Goal: Information Seeking & Learning: Learn about a topic

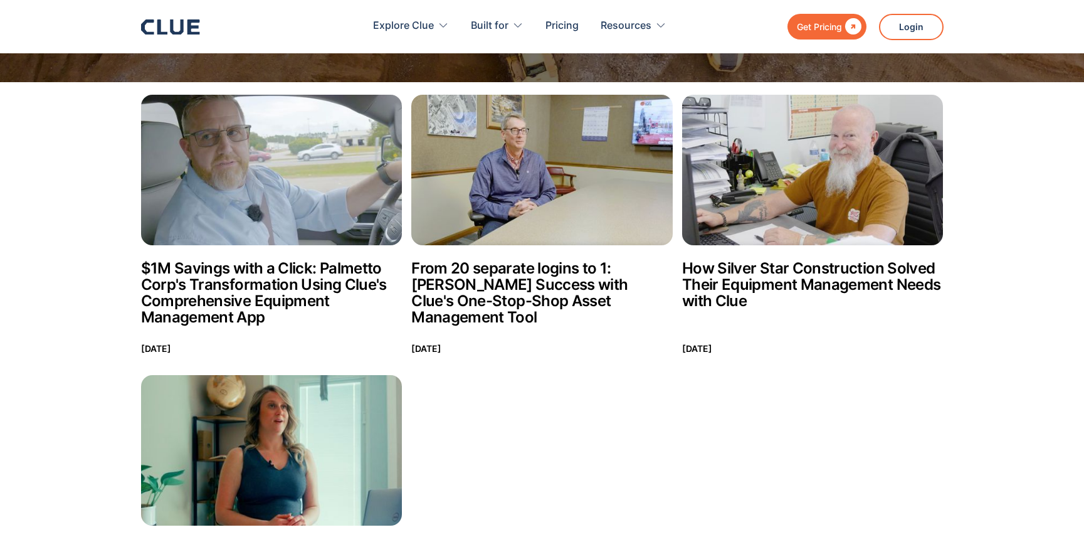
click at [182, 26] on icon at bounding box center [176, 26] width 13 height 15
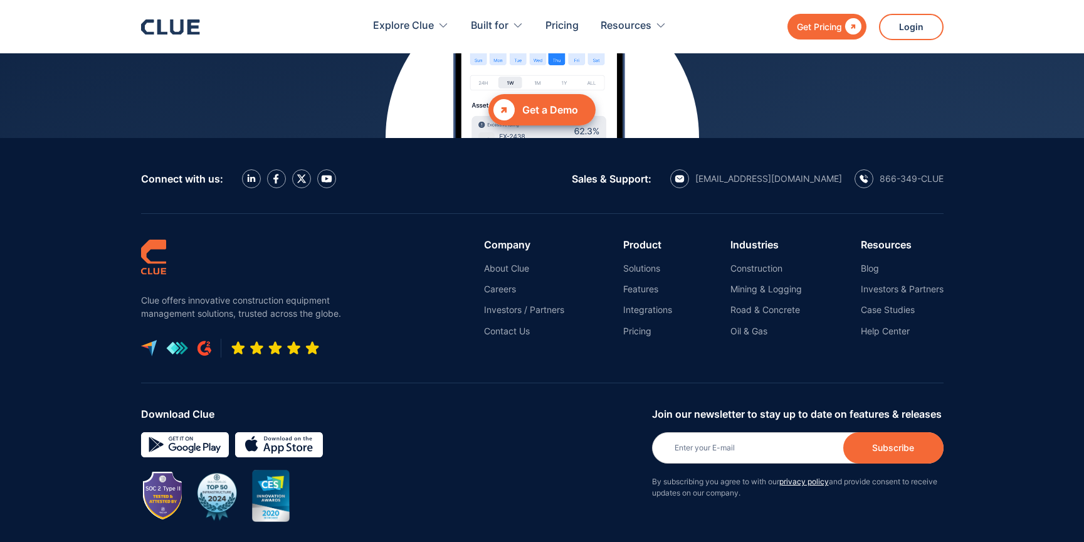
scroll to position [5673, 0]
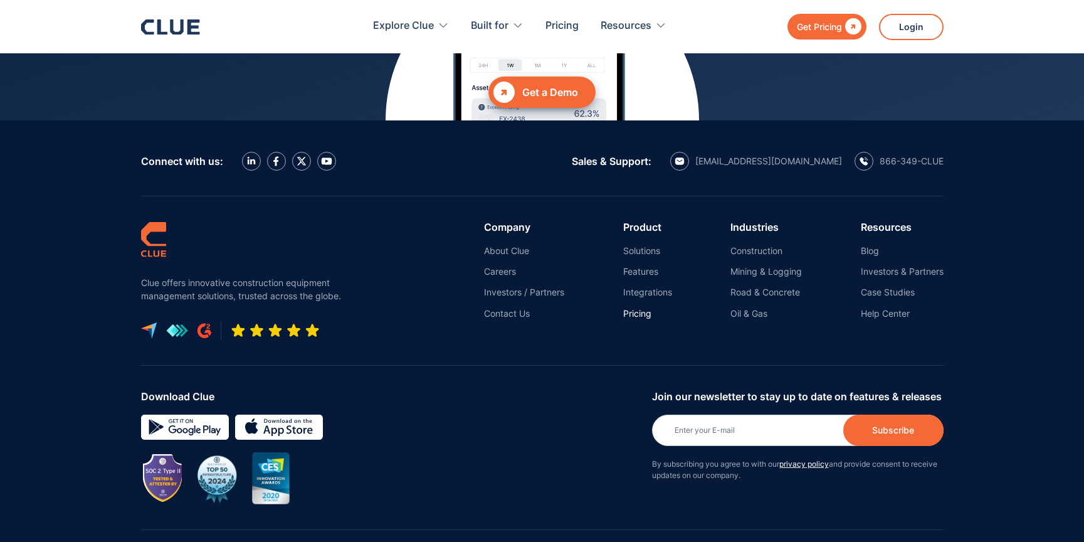
click at [642, 308] on link "Pricing" at bounding box center [647, 313] width 49 height 11
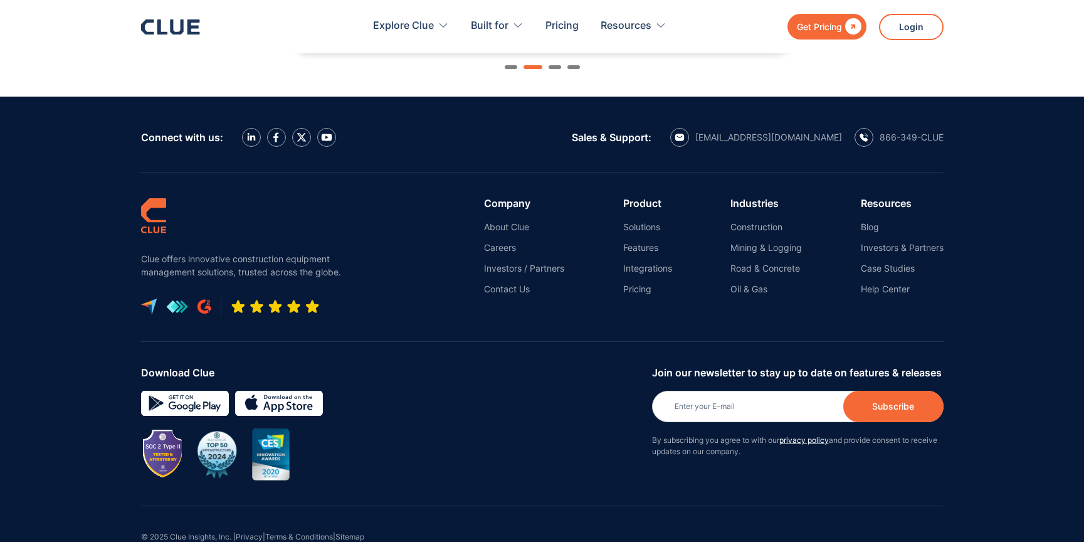
scroll to position [1511, 0]
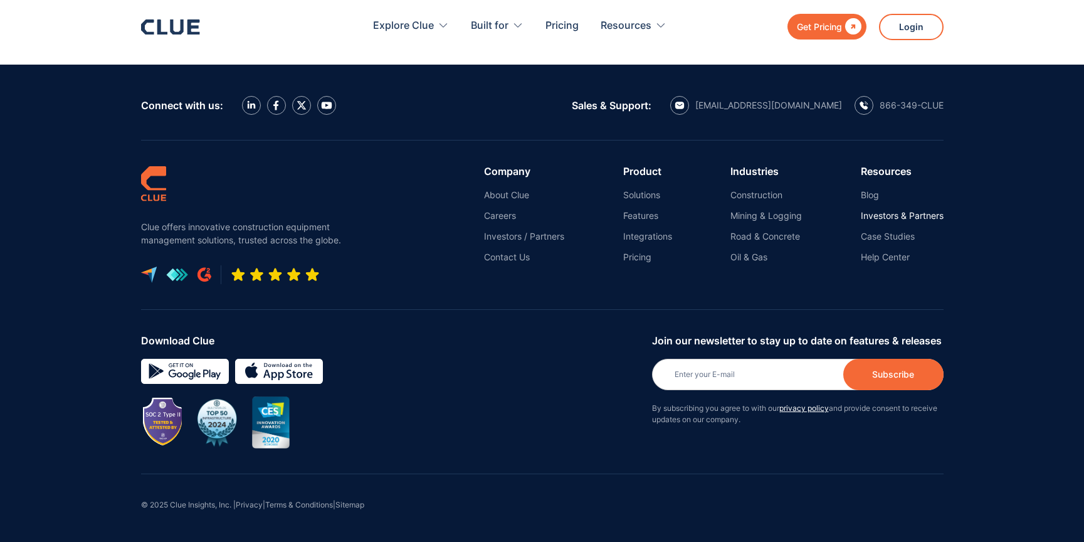
click at [892, 216] on link "Investors & Partners" at bounding box center [902, 215] width 83 height 11
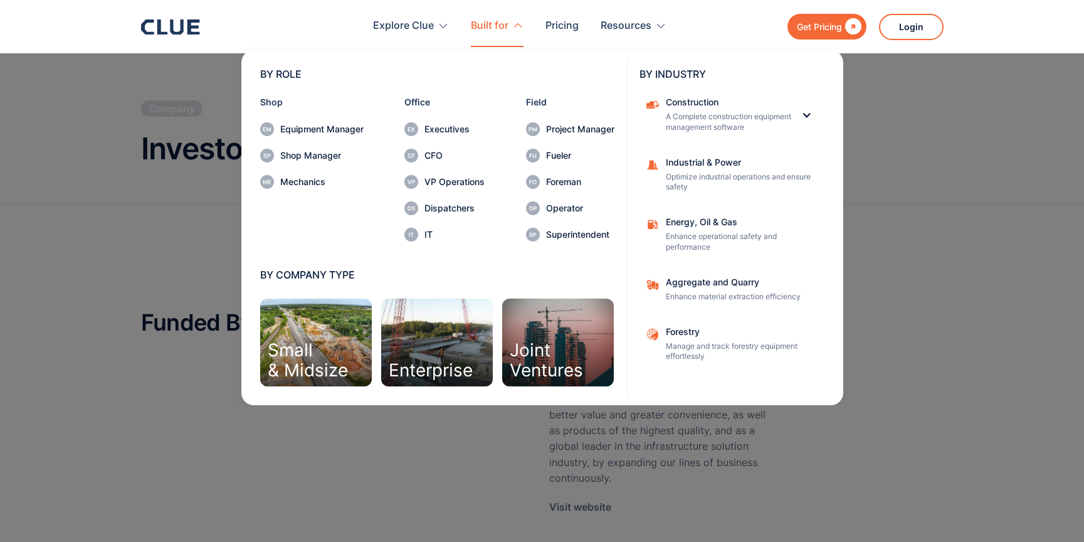
click at [431, 350] on div "Enterprise" at bounding box center [437, 342] width 112 height 88
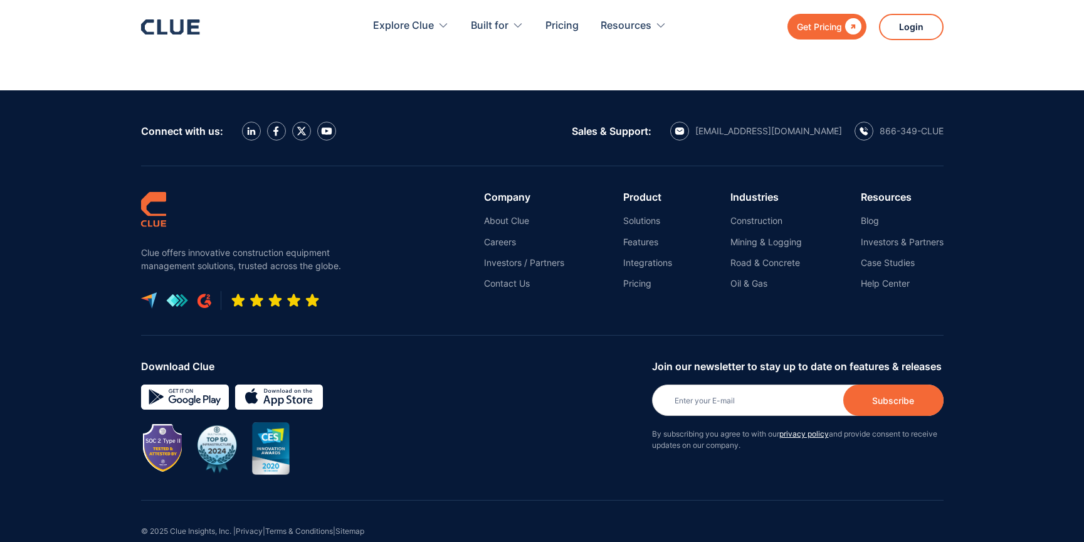
scroll to position [4544, 0]
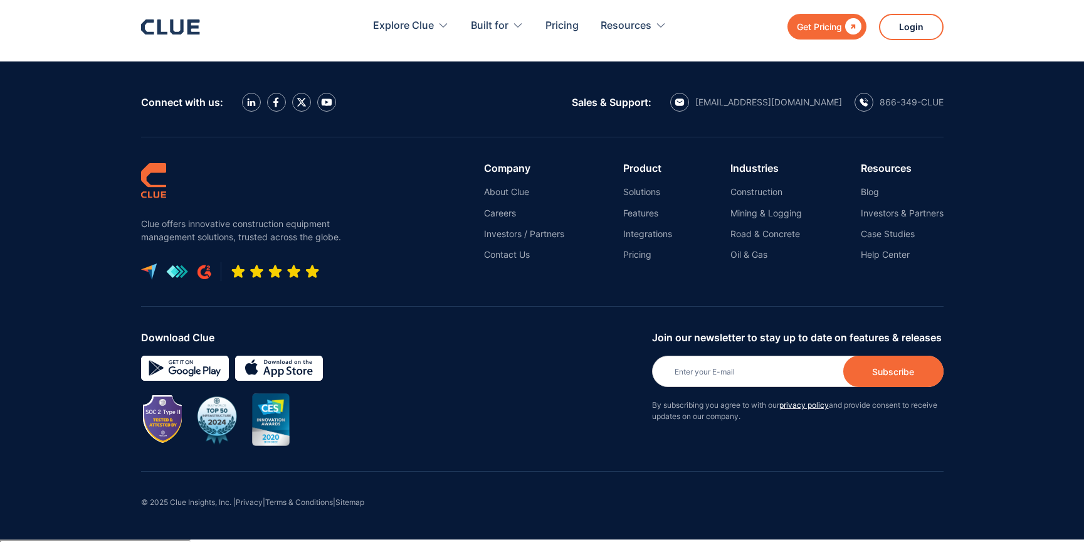
click at [161, 33] on icon at bounding box center [162, 26] width 10 height 15
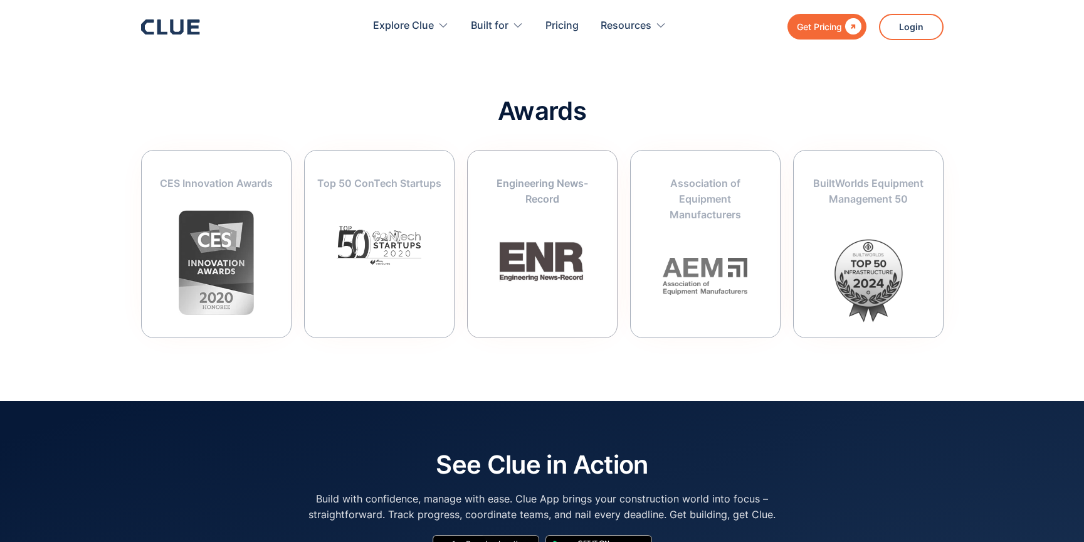
scroll to position [4937, 0]
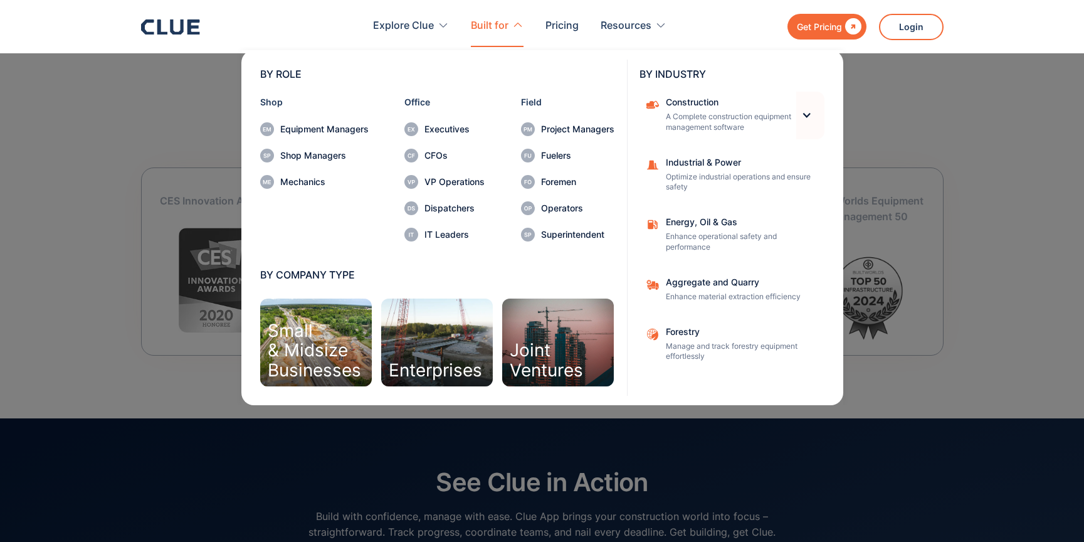
click at [808, 119] on div at bounding box center [806, 115] width 11 height 11
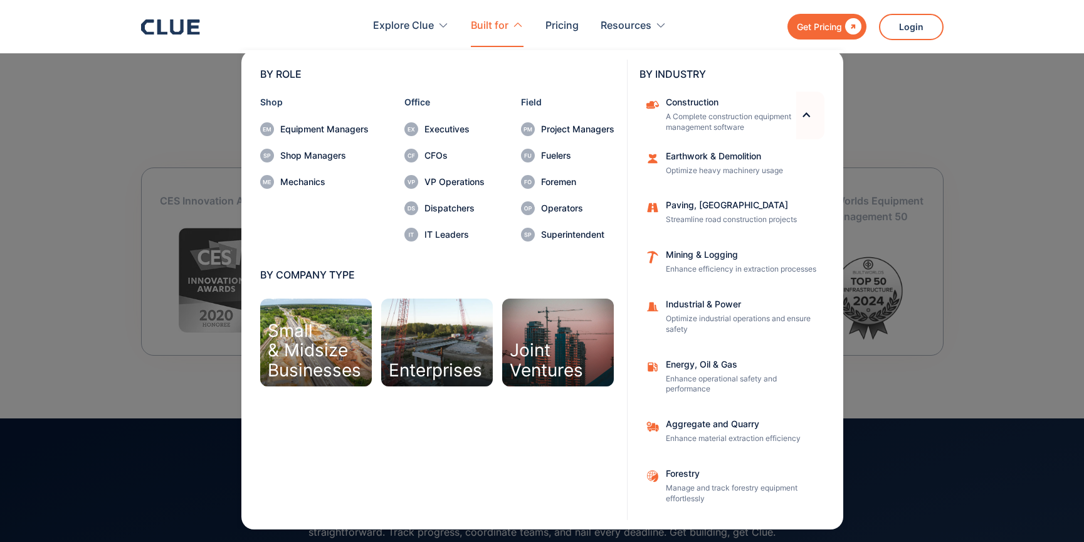
click at [808, 119] on div at bounding box center [806, 115] width 11 height 11
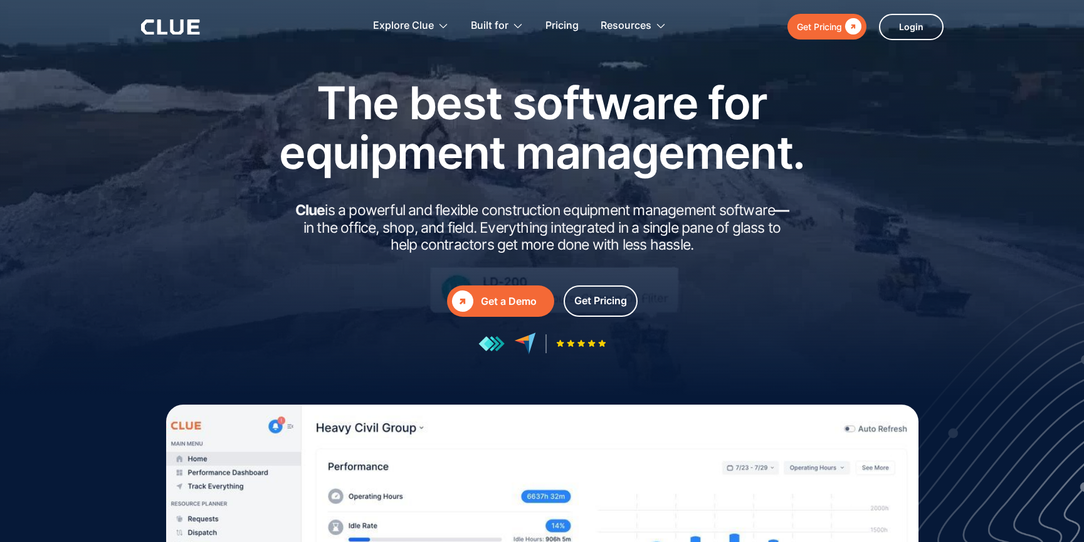
scroll to position [0, 0]
